Goal: Task Accomplishment & Management: Manage account settings

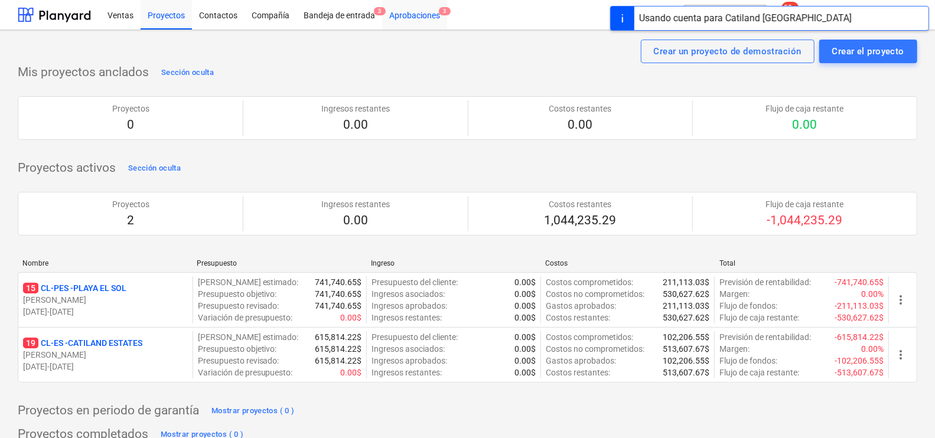
click at [430, 4] on div "Aprobaciones 3" at bounding box center [414, 14] width 65 height 30
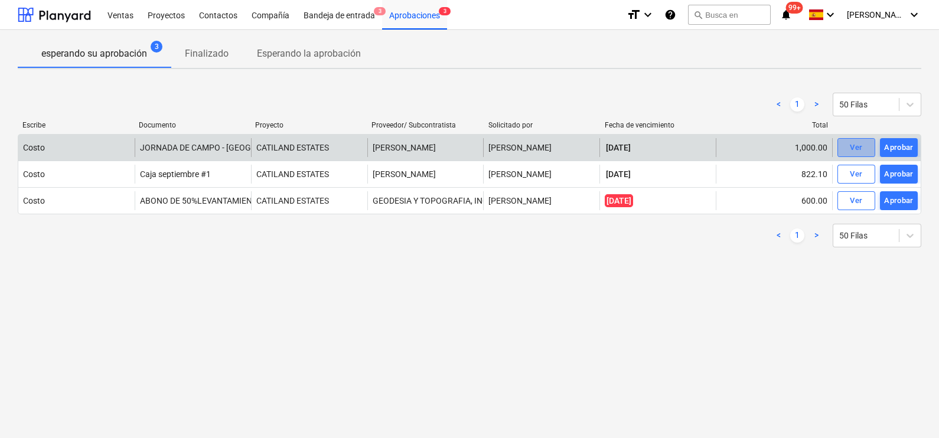
click at [867, 147] on span "Ver" at bounding box center [856, 148] width 26 height 14
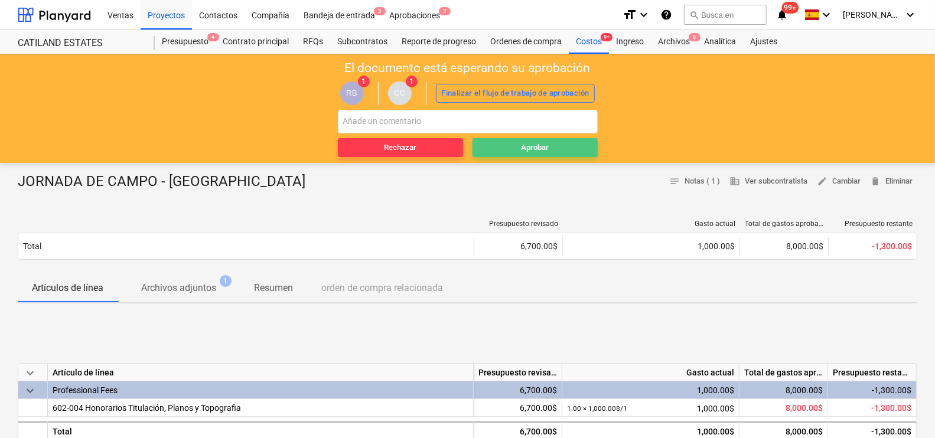
click at [511, 144] on span "Aprobar" at bounding box center [535, 148] width 116 height 14
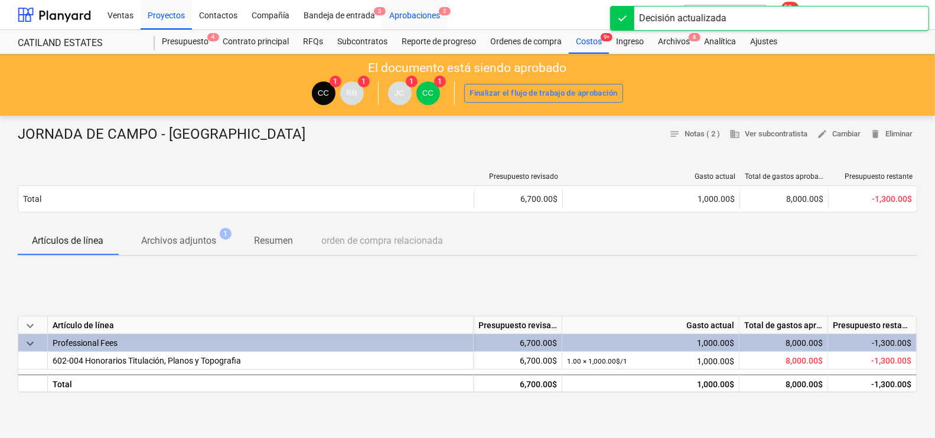
click at [422, 15] on div "Aprobaciones 2" at bounding box center [414, 14] width 65 height 30
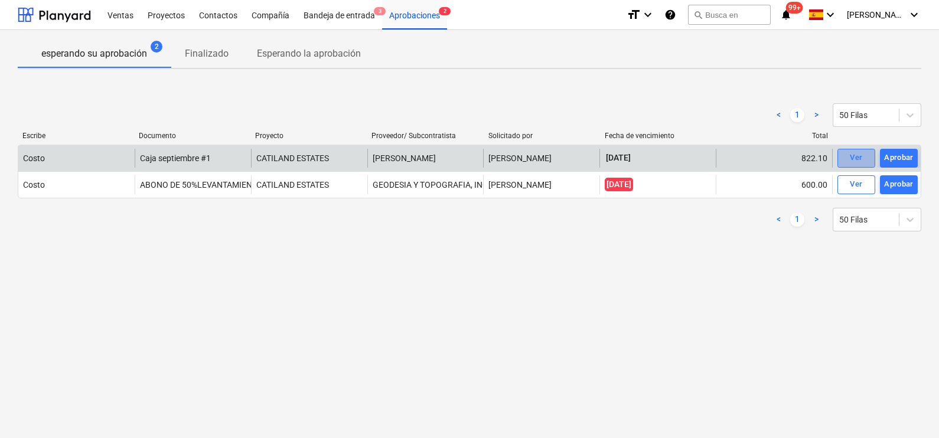
click at [854, 153] on div "Ver" at bounding box center [856, 158] width 12 height 14
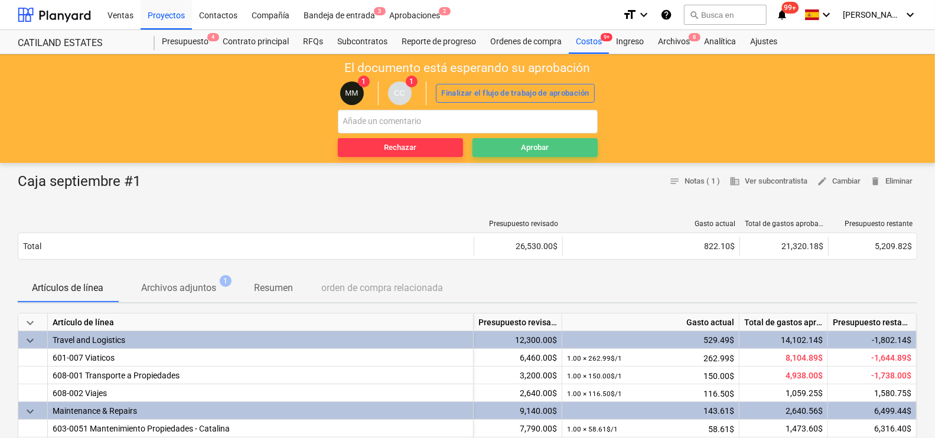
click at [564, 141] on span "Aprobar" at bounding box center [535, 148] width 116 height 14
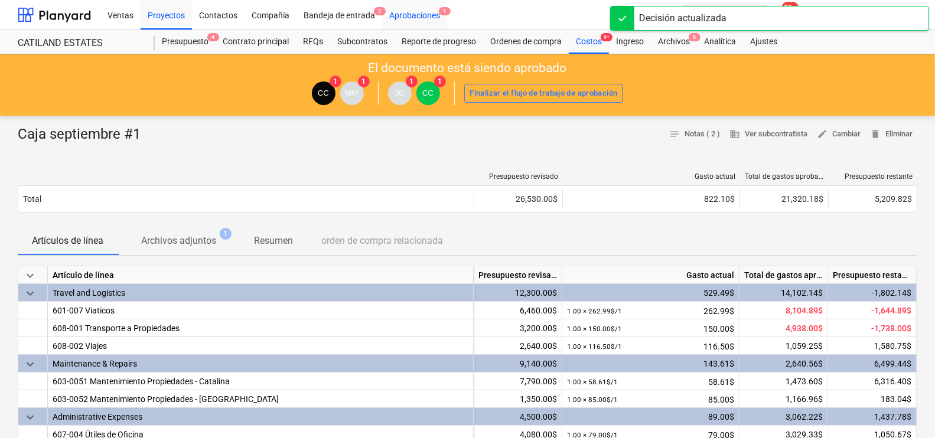
click at [425, 11] on div "Aprobaciones 1" at bounding box center [414, 14] width 65 height 30
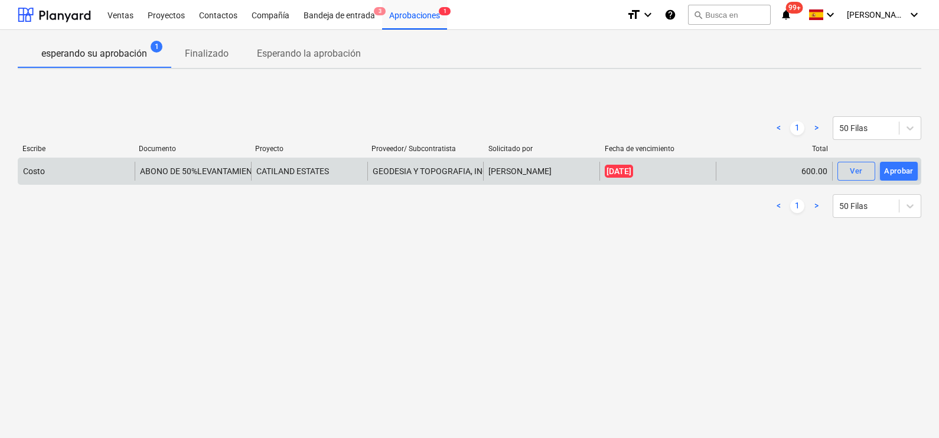
click at [866, 161] on div "Costo ABONO DE 50%LEVANTAMIENTO, VERIFICACIÓN Y CONFECCIÓN DE PLANOS CATILAND E…" at bounding box center [470, 171] width 904 height 27
click at [860, 168] on div "Ver" at bounding box center [856, 172] width 12 height 14
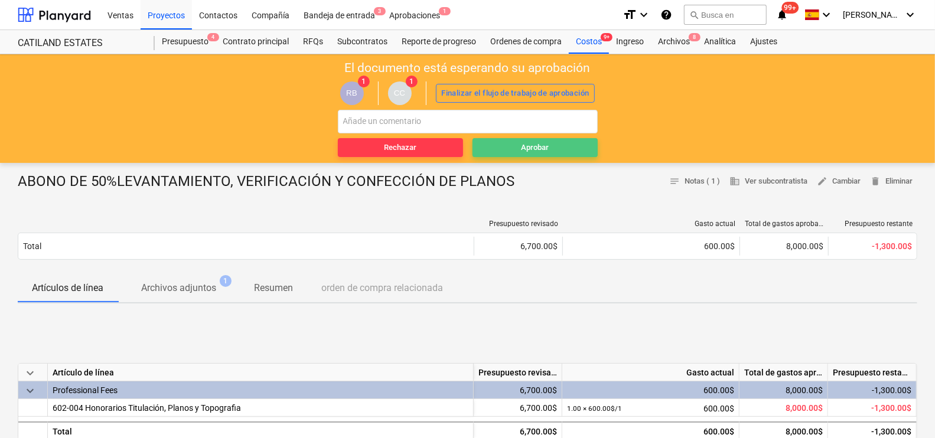
click at [508, 151] on span "Aprobar" at bounding box center [535, 148] width 116 height 14
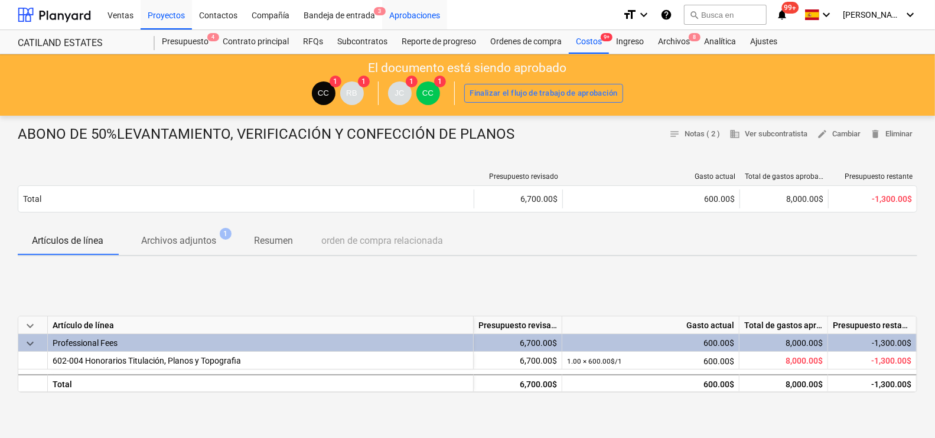
click at [403, 12] on div "Aprobaciones" at bounding box center [414, 14] width 65 height 30
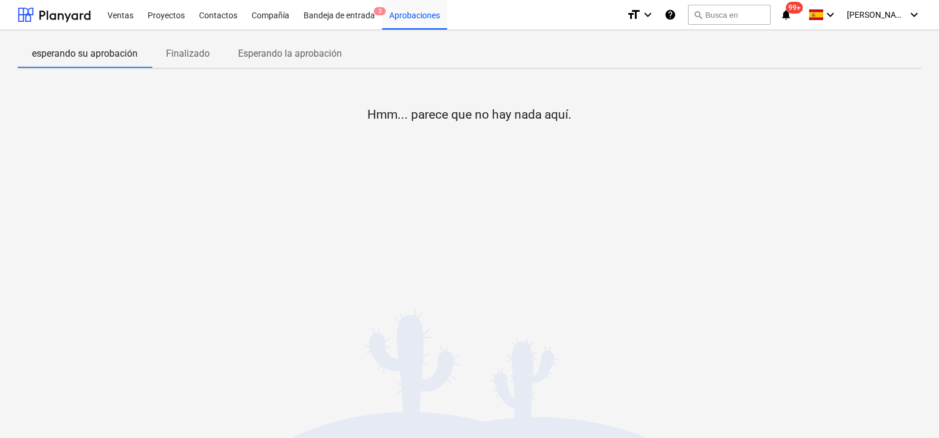
drag, startPoint x: 661, startPoint y: 239, endPoint x: 682, endPoint y: 229, distance: 23.0
click at [661, 238] on div "Hmm... parece que no hay nada aquí." at bounding box center [470, 167] width 904 height 177
